Goal: Task Accomplishment & Management: Manage account settings

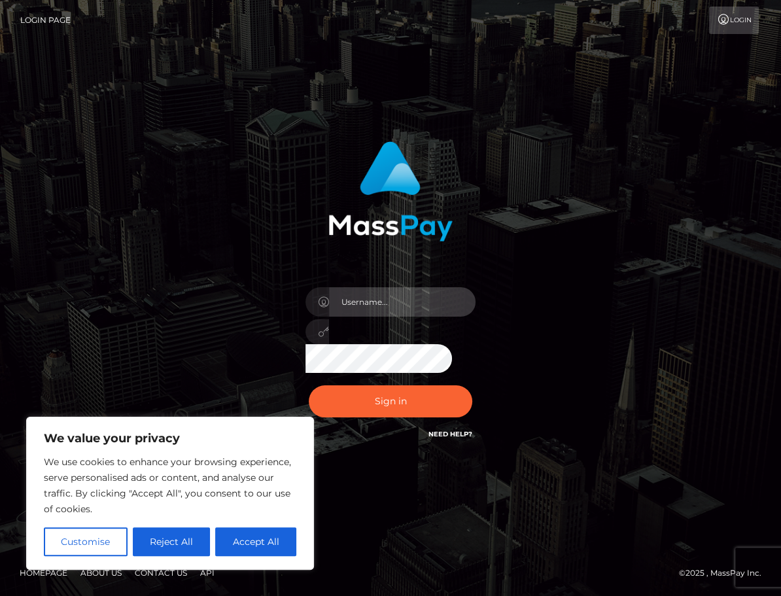
click at [352, 302] on input "text" at bounding box center [402, 301] width 146 height 29
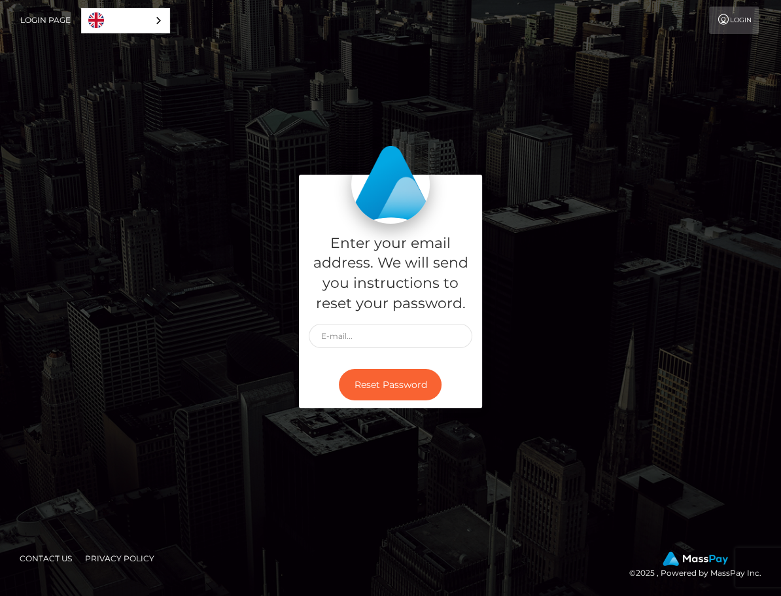
drag, startPoint x: 277, startPoint y: 203, endPoint x: 480, endPoint y: 162, distance: 207.4
